Goal: Task Accomplishment & Management: Manage account settings

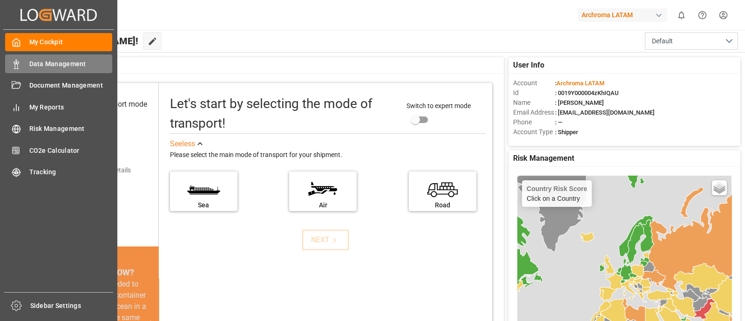
click at [68, 64] on span "Data Management" at bounding box center [70, 64] width 83 height 10
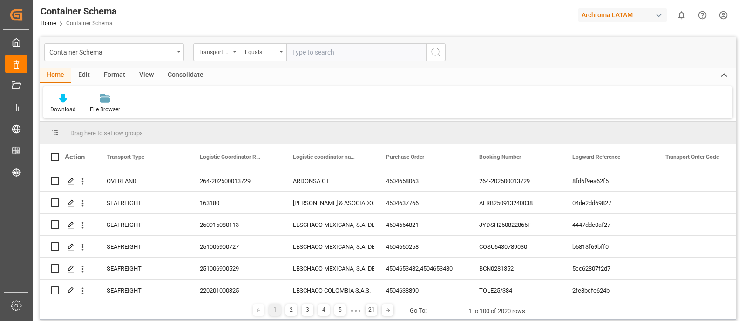
click at [176, 55] on div "Container Schema" at bounding box center [114, 52] width 140 height 18
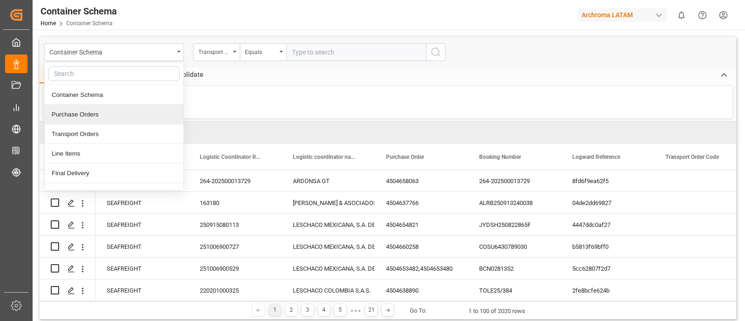
click at [132, 115] on div "Purchase Orders" at bounding box center [114, 115] width 139 height 20
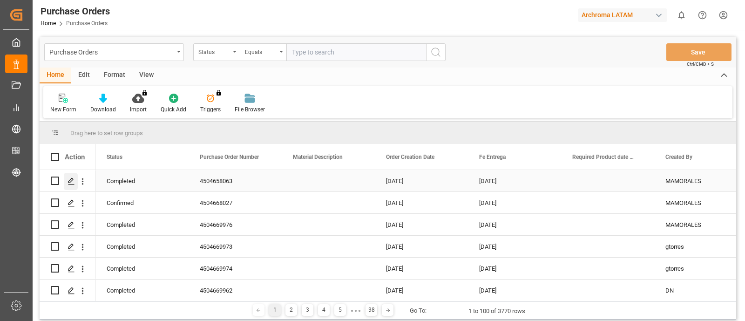
click at [73, 183] on icon "Press SPACE to select this row." at bounding box center [71, 181] width 7 height 7
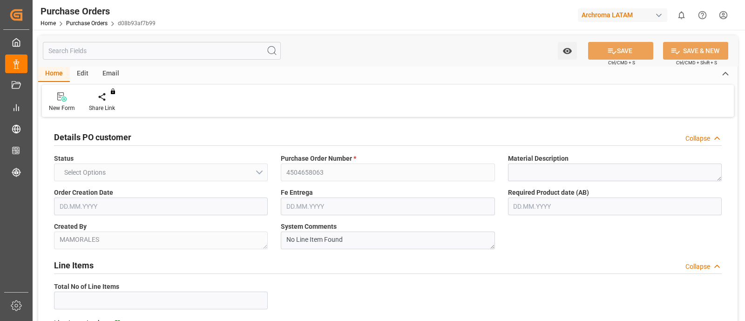
type input "1"
type input "[DATE]"
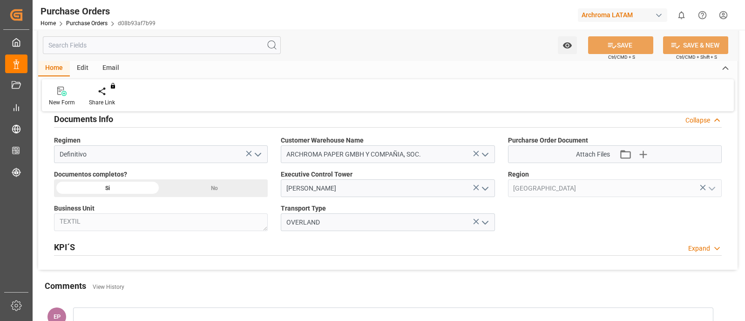
scroll to position [628, 0]
click at [645, 150] on icon "button" at bounding box center [643, 153] width 15 height 15
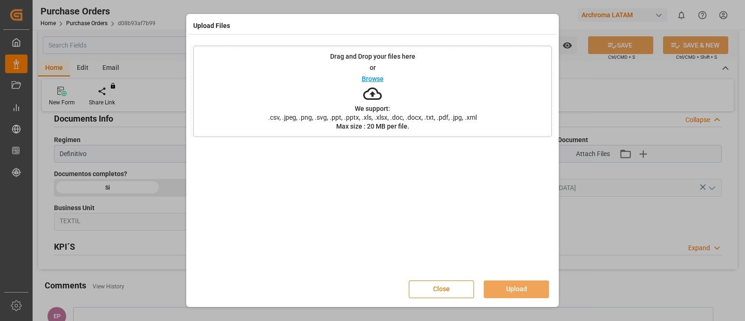
click at [446, 290] on button "Close" at bounding box center [441, 289] width 65 height 18
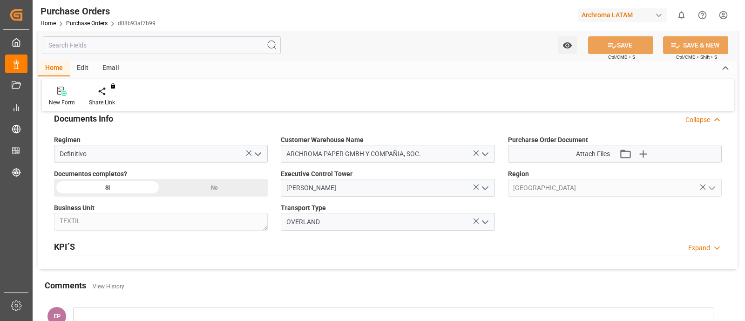
click at [722, 18] on html "Created by potrace 1.15, written by [PERSON_NAME] [DATE]-[DATE] Created by potr…" at bounding box center [372, 160] width 745 height 321
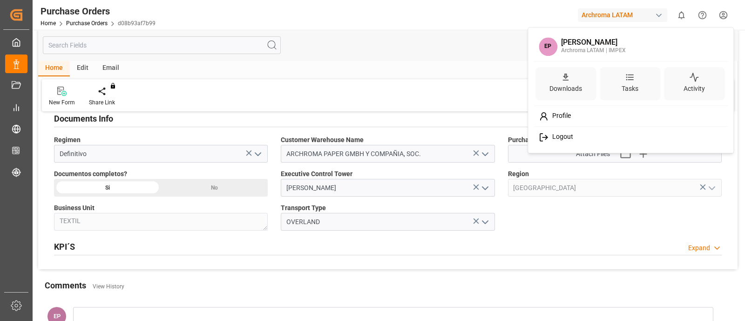
click at [596, 137] on div "Logout" at bounding box center [631, 137] width 191 height 17
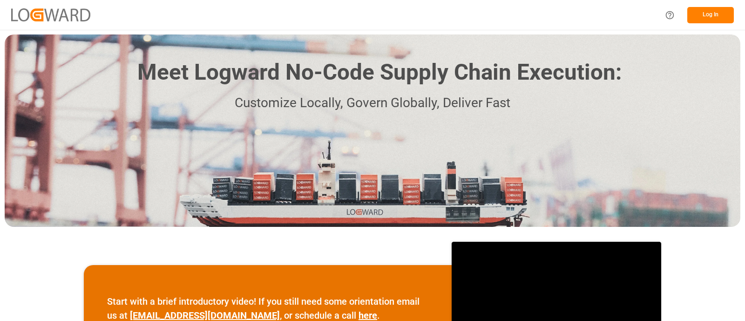
click at [720, 16] on button "Log In" at bounding box center [711, 15] width 47 height 16
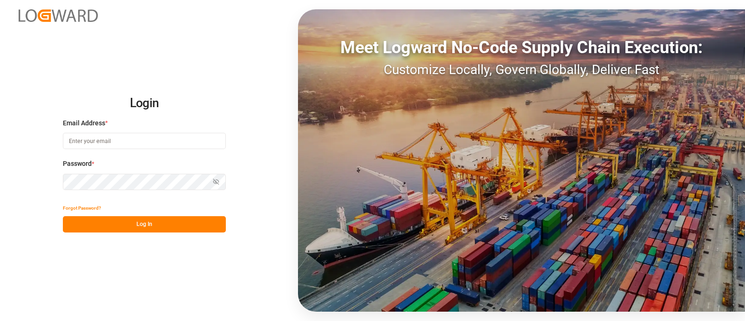
click at [193, 141] on input at bounding box center [144, 141] width 163 height 16
type input "elsie.sanchez@leschaco.com"
